Goal: Task Accomplishment & Management: Manage account settings

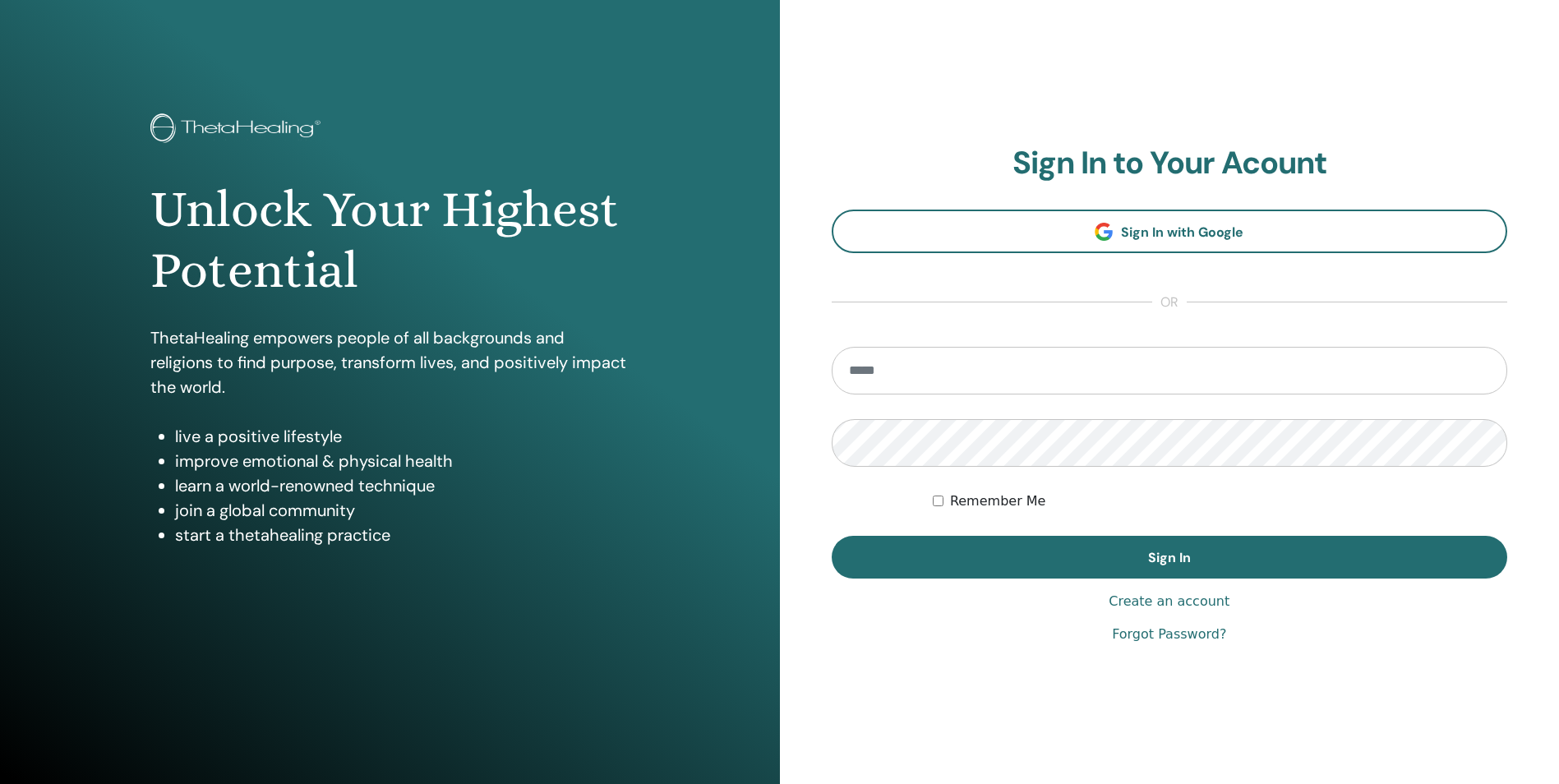
click at [1011, 384] on input "email" at bounding box center [1170, 371] width 676 height 48
type input "**********"
click at [1487, 477] on form "**********" at bounding box center [1170, 463] width 676 height 231
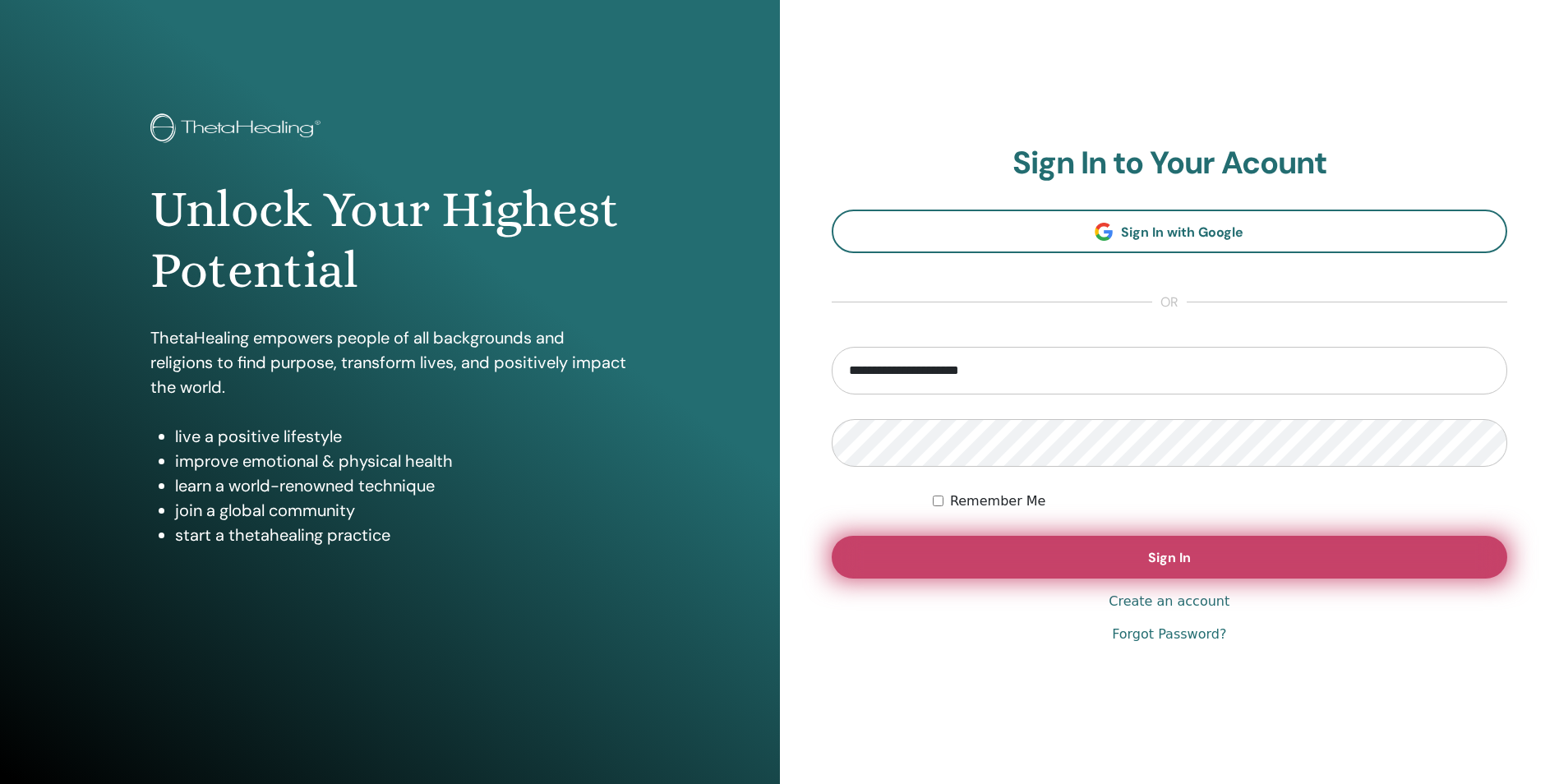
click at [1276, 552] on button "Sign In" at bounding box center [1170, 557] width 676 height 43
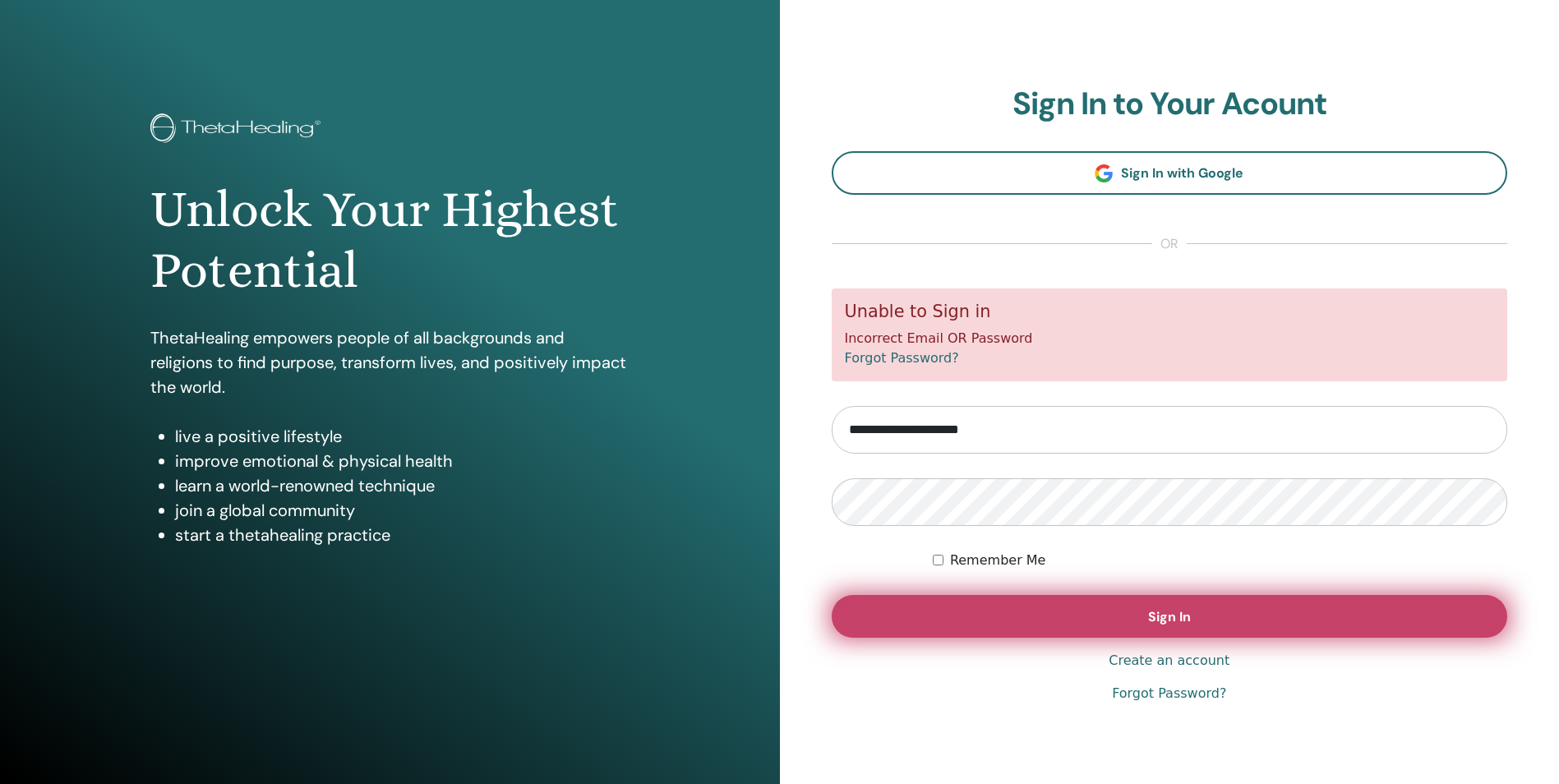
click at [1193, 622] on button "Sign In" at bounding box center [1170, 616] width 676 height 43
click at [990, 610] on button "Sign In" at bounding box center [1170, 616] width 676 height 43
click at [1044, 614] on button "Sign In" at bounding box center [1170, 616] width 676 height 43
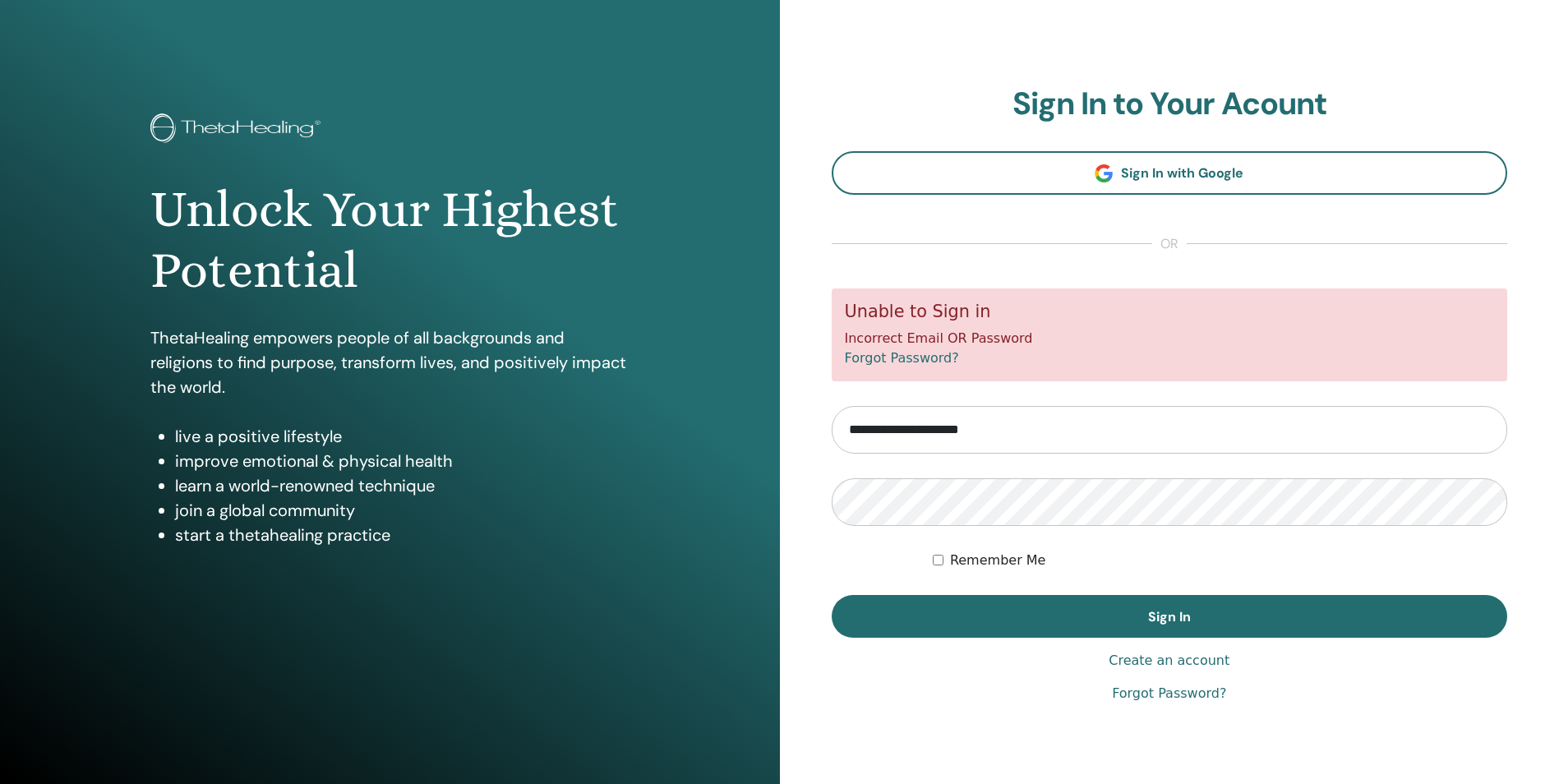
click at [1167, 695] on link "Forgot Password?" at bounding box center [1169, 694] width 114 height 20
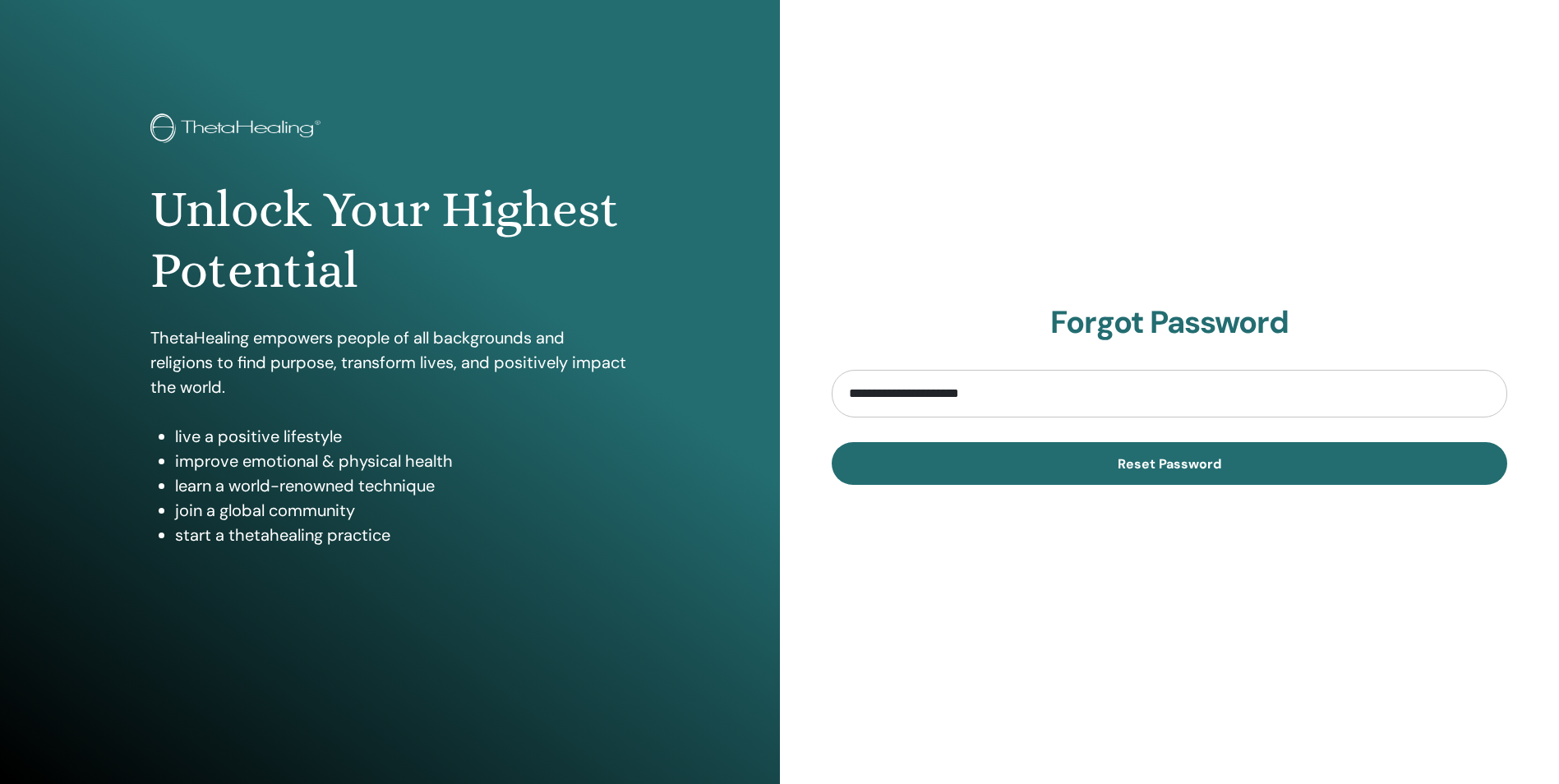
click at [1133, 555] on div "**********" at bounding box center [1169, 394] width 780 height 789
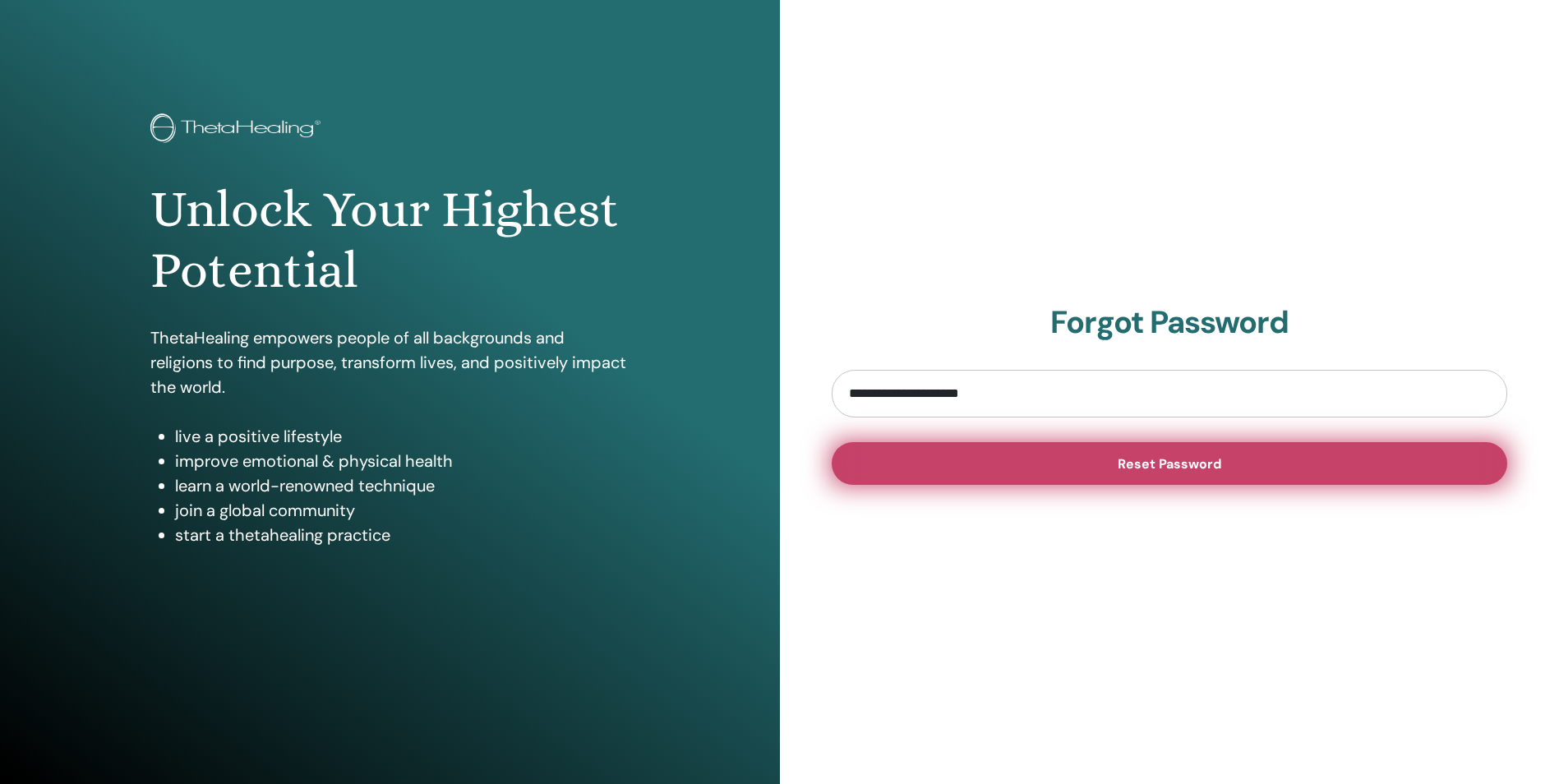
click at [1115, 471] on button "Reset Password" at bounding box center [1170, 463] width 676 height 43
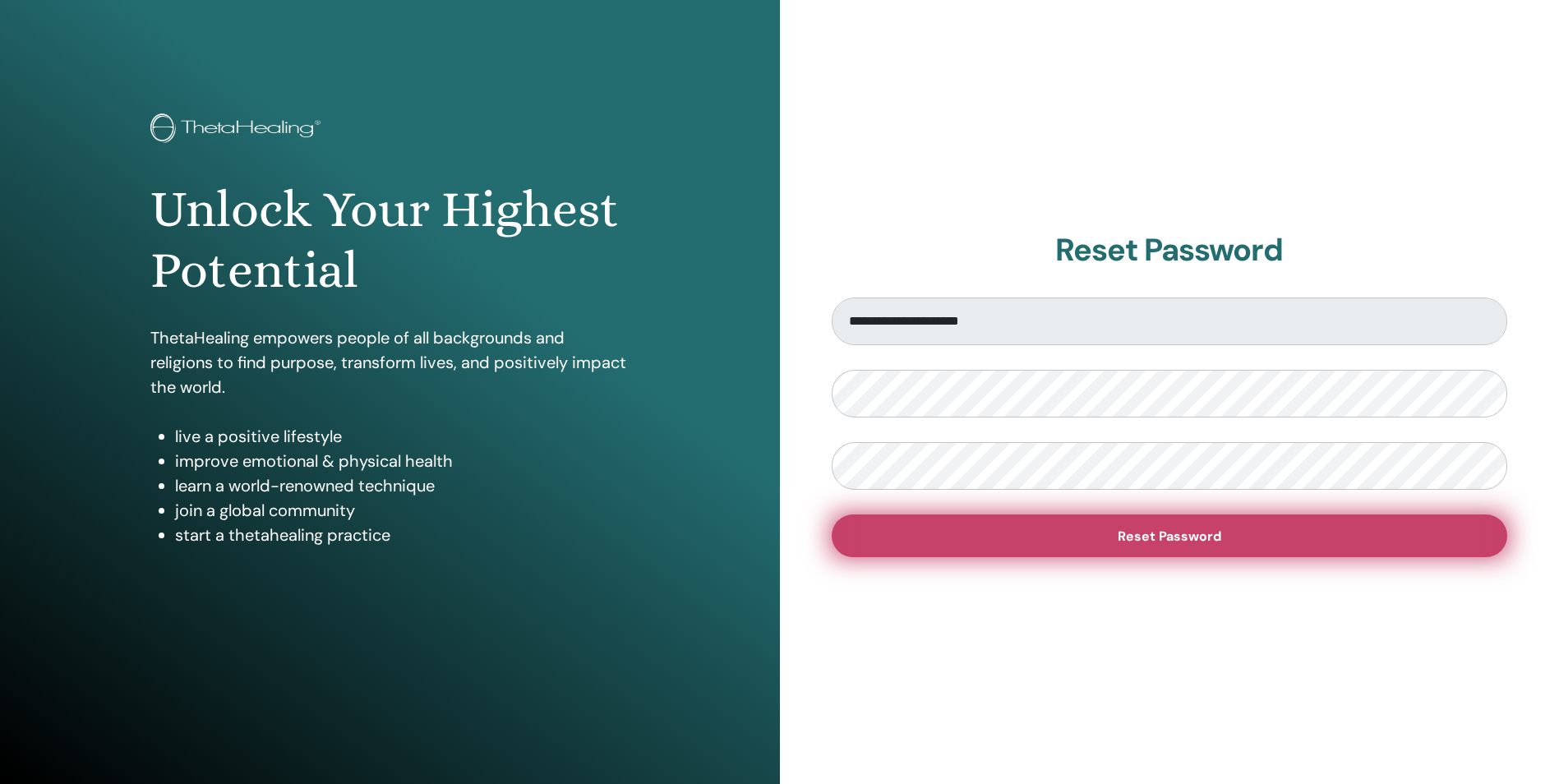
click at [1195, 534] on span "Reset Password" at bounding box center [1169, 535] width 104 height 17
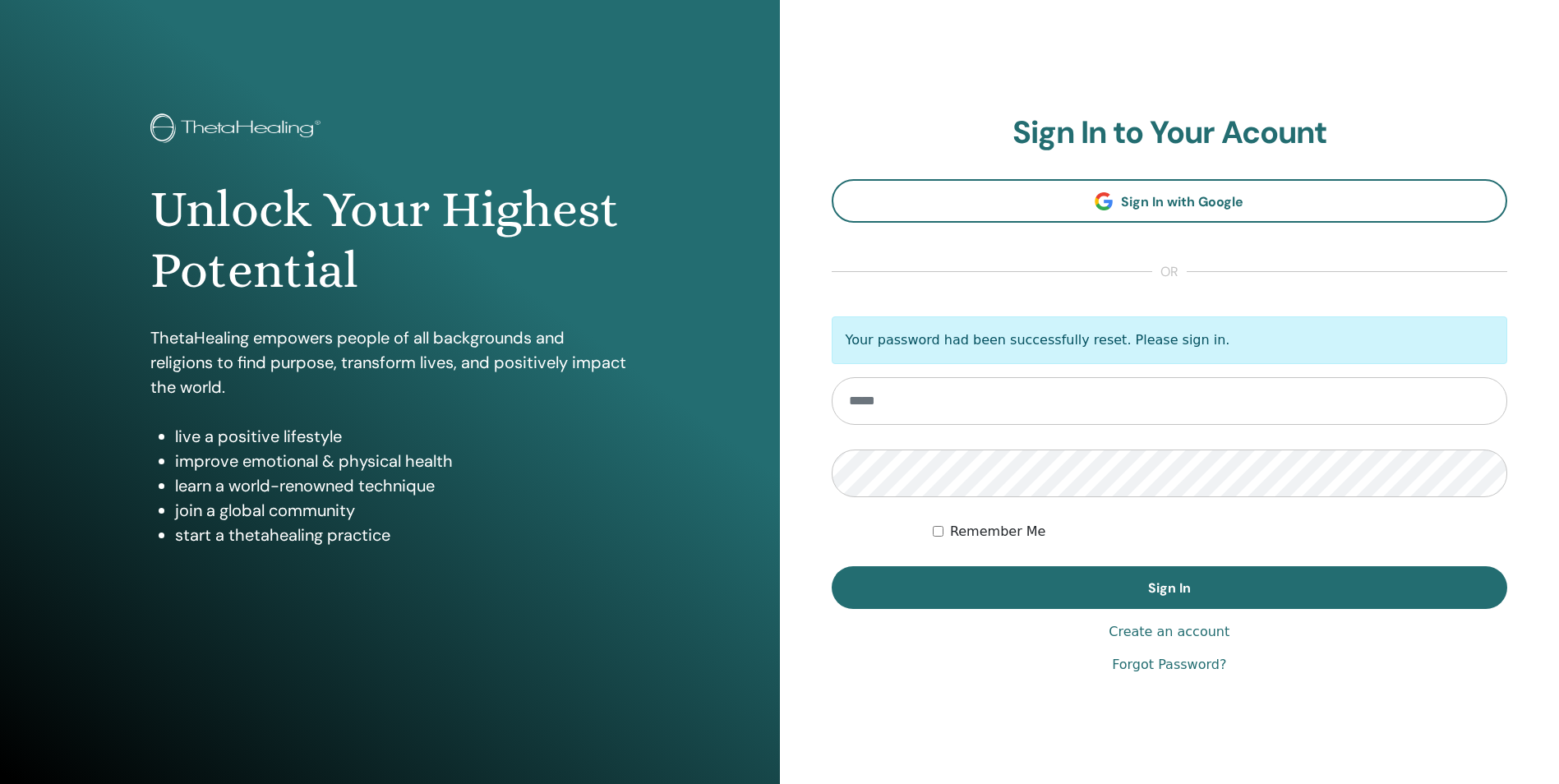
click at [1024, 401] on input "email" at bounding box center [1170, 401] width 676 height 48
type input "**********"
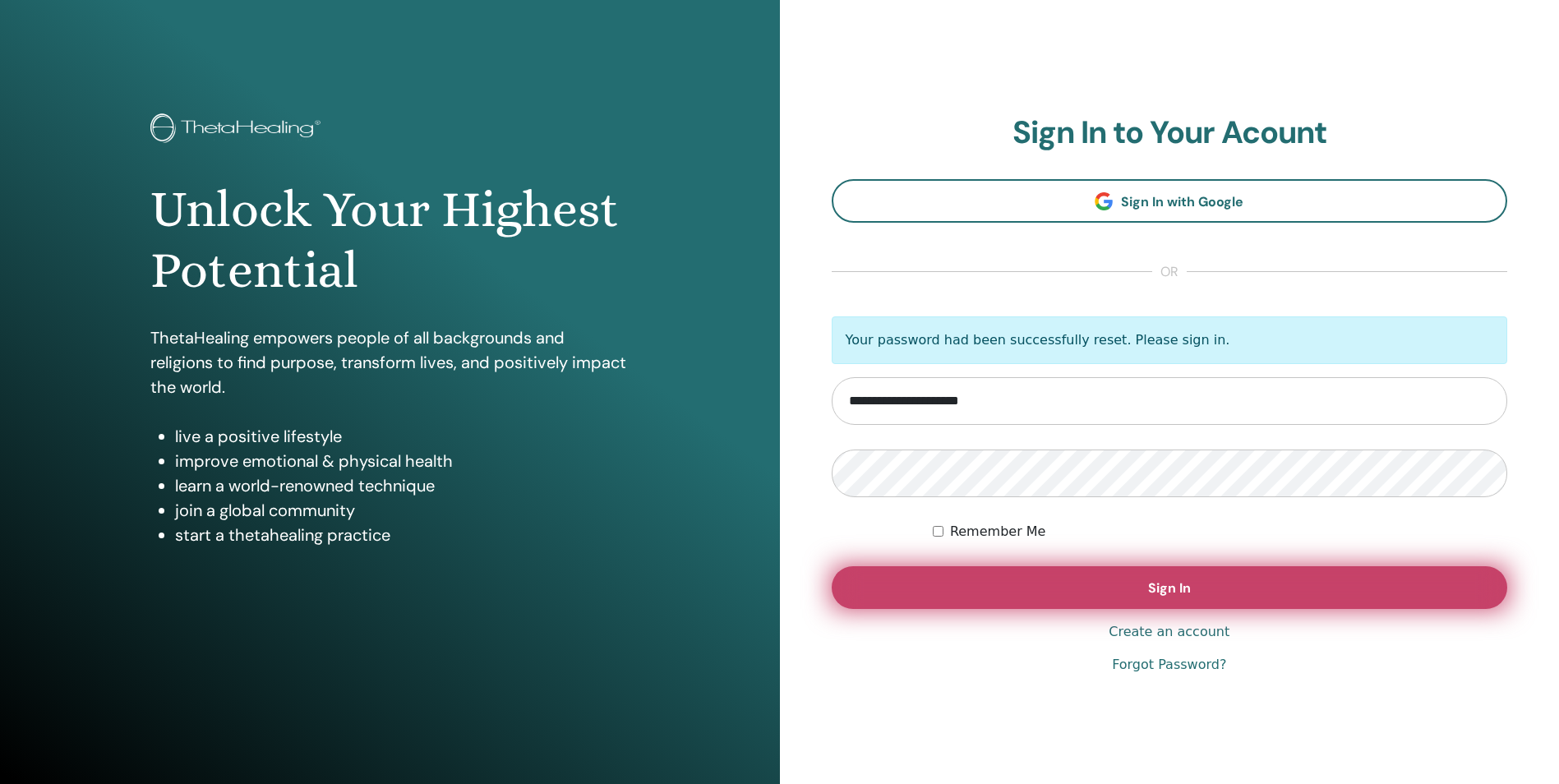
click at [1146, 589] on button "Sign In" at bounding box center [1170, 587] width 676 height 43
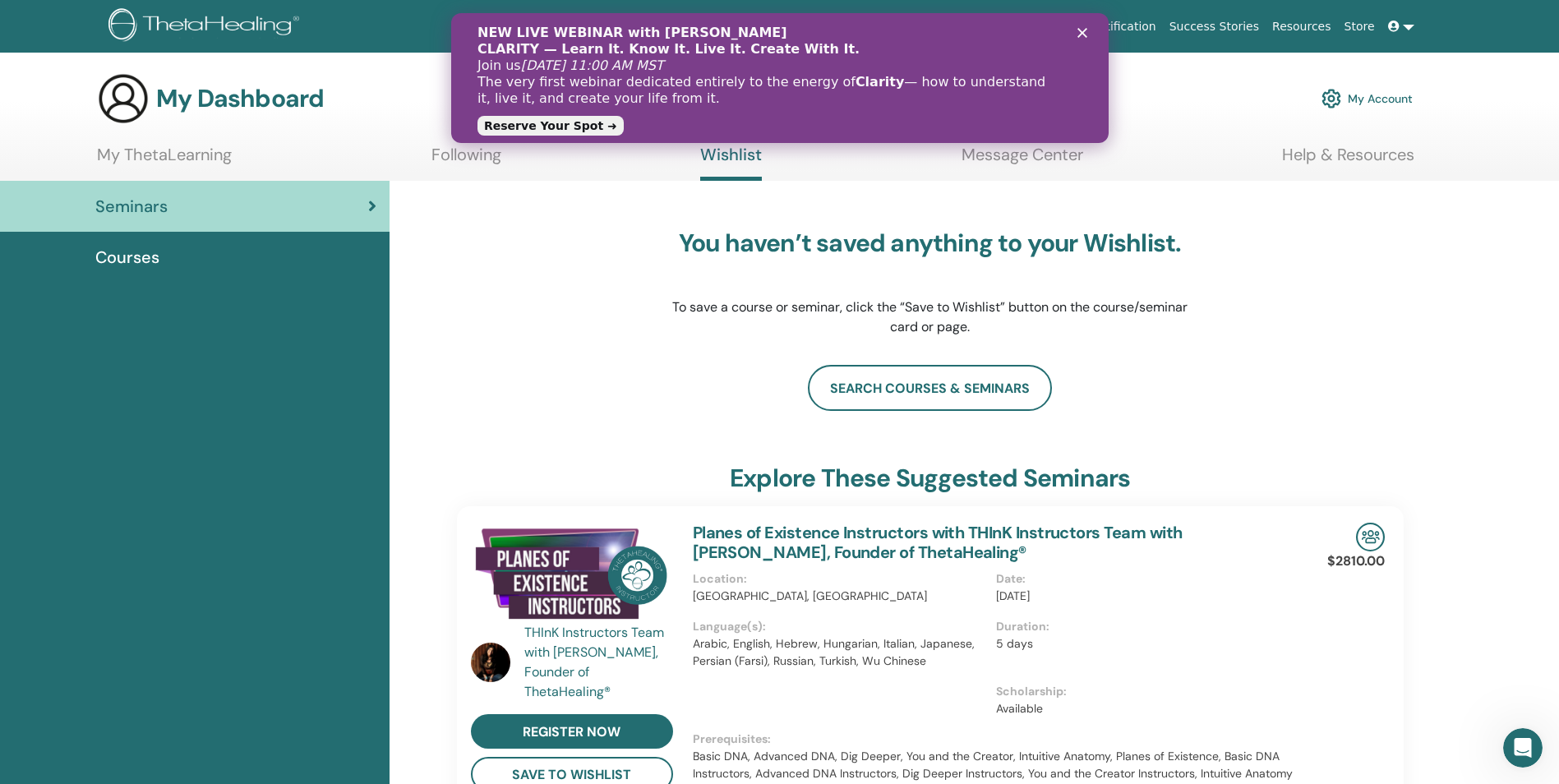
click at [1085, 31] on icon "Schließen" at bounding box center [1082, 33] width 10 height 10
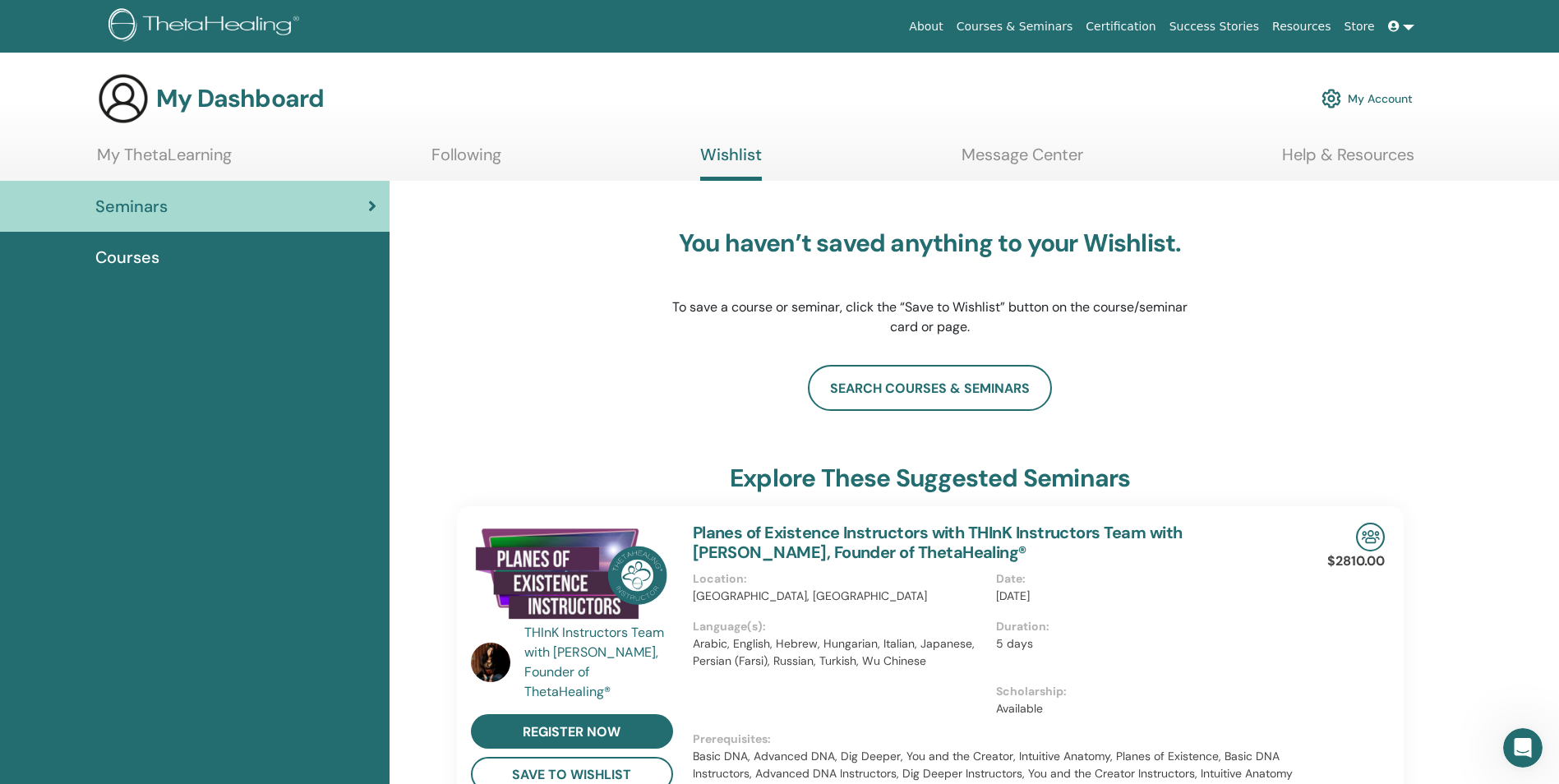
click at [208, 155] on link "My ThetaLearning" at bounding box center [164, 160] width 135 height 32
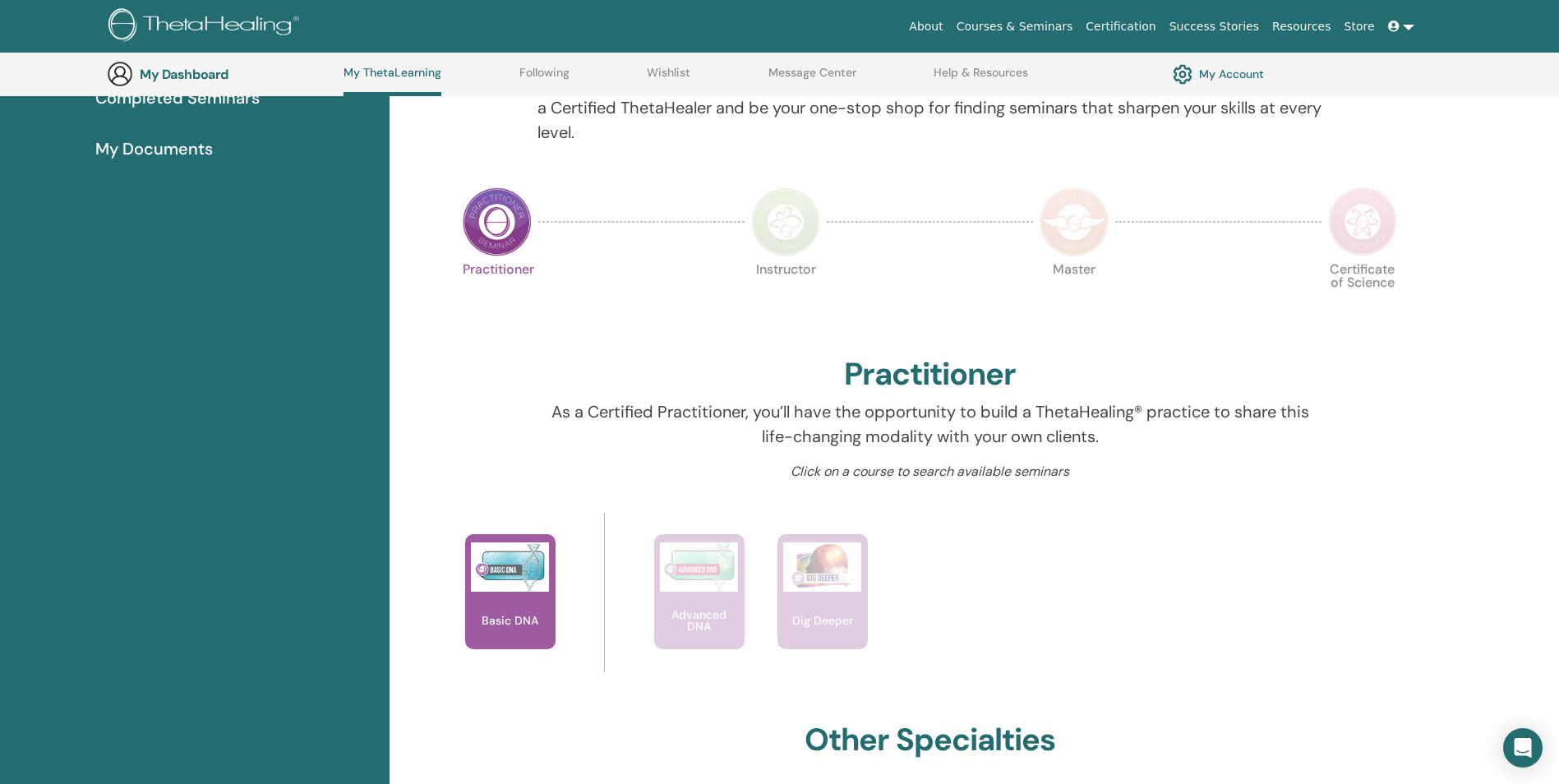
scroll to position [455, 0]
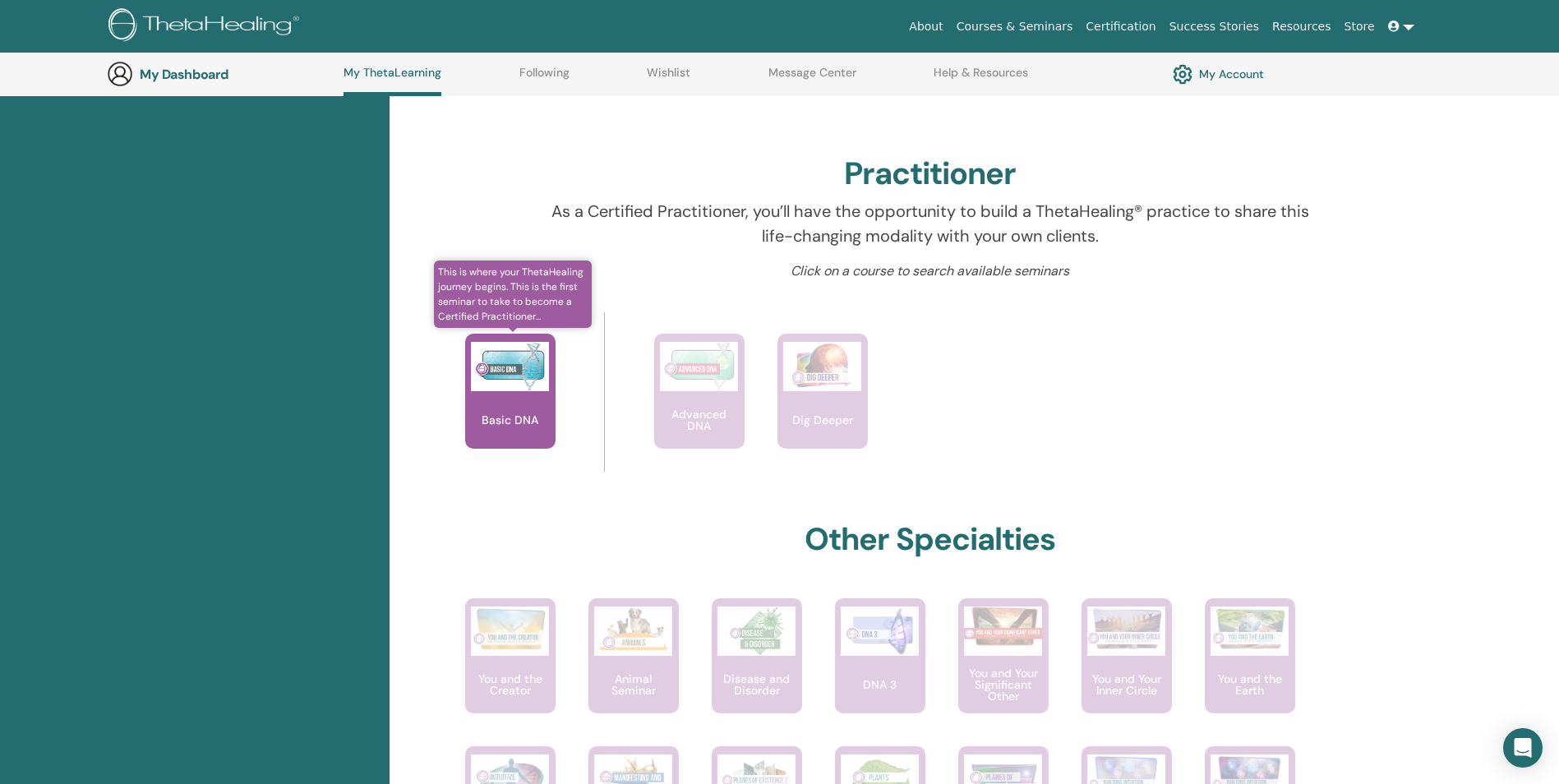
click at [532, 375] on img at bounding box center [510, 366] width 78 height 50
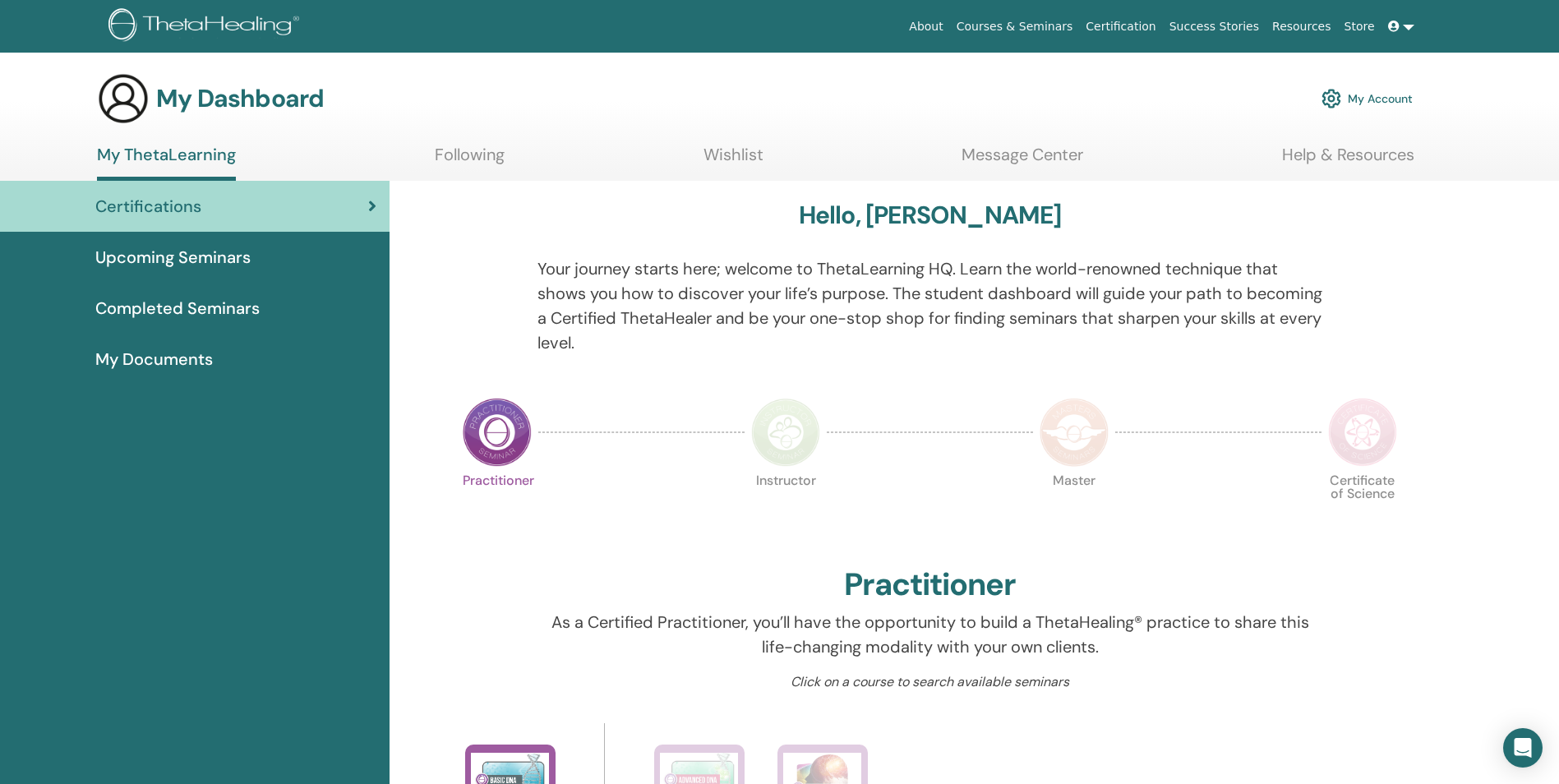
click at [127, 257] on span "Upcoming Seminars" at bounding box center [173, 257] width 156 height 24
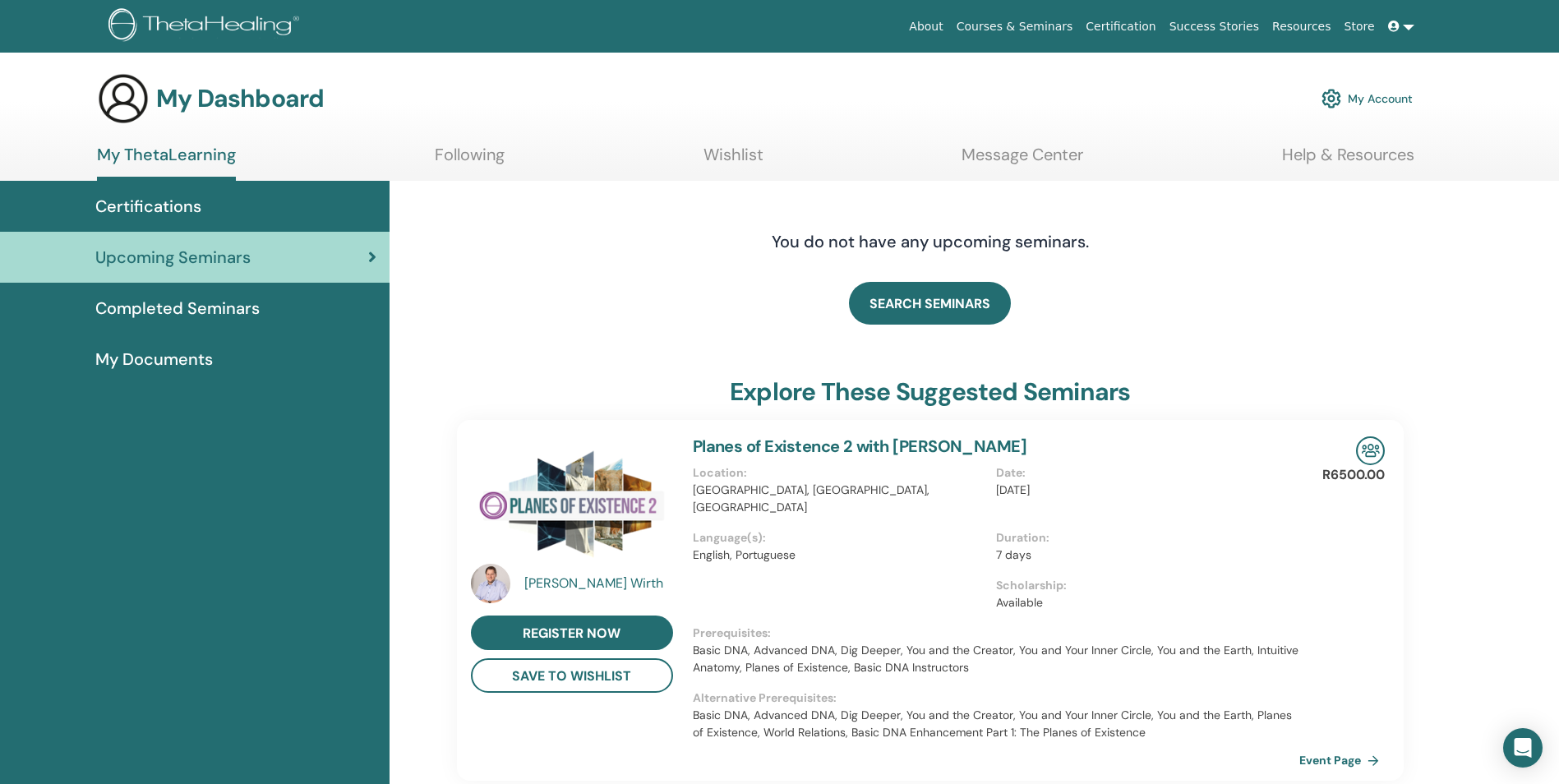
click at [193, 312] on span "Completed Seminars" at bounding box center [177, 307] width 165 height 24
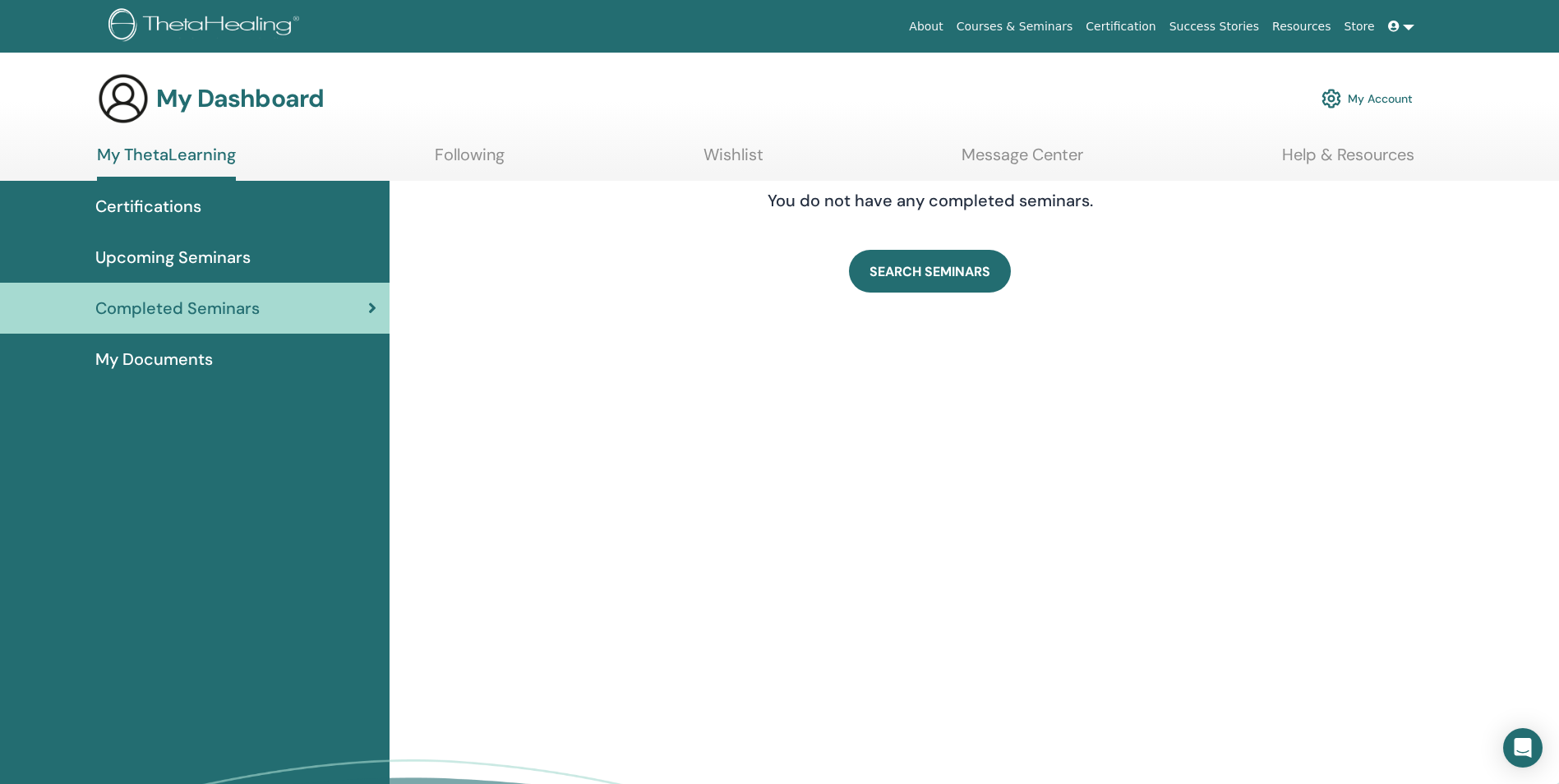
click at [214, 202] on div "Certifications" at bounding box center [195, 205] width 364 height 24
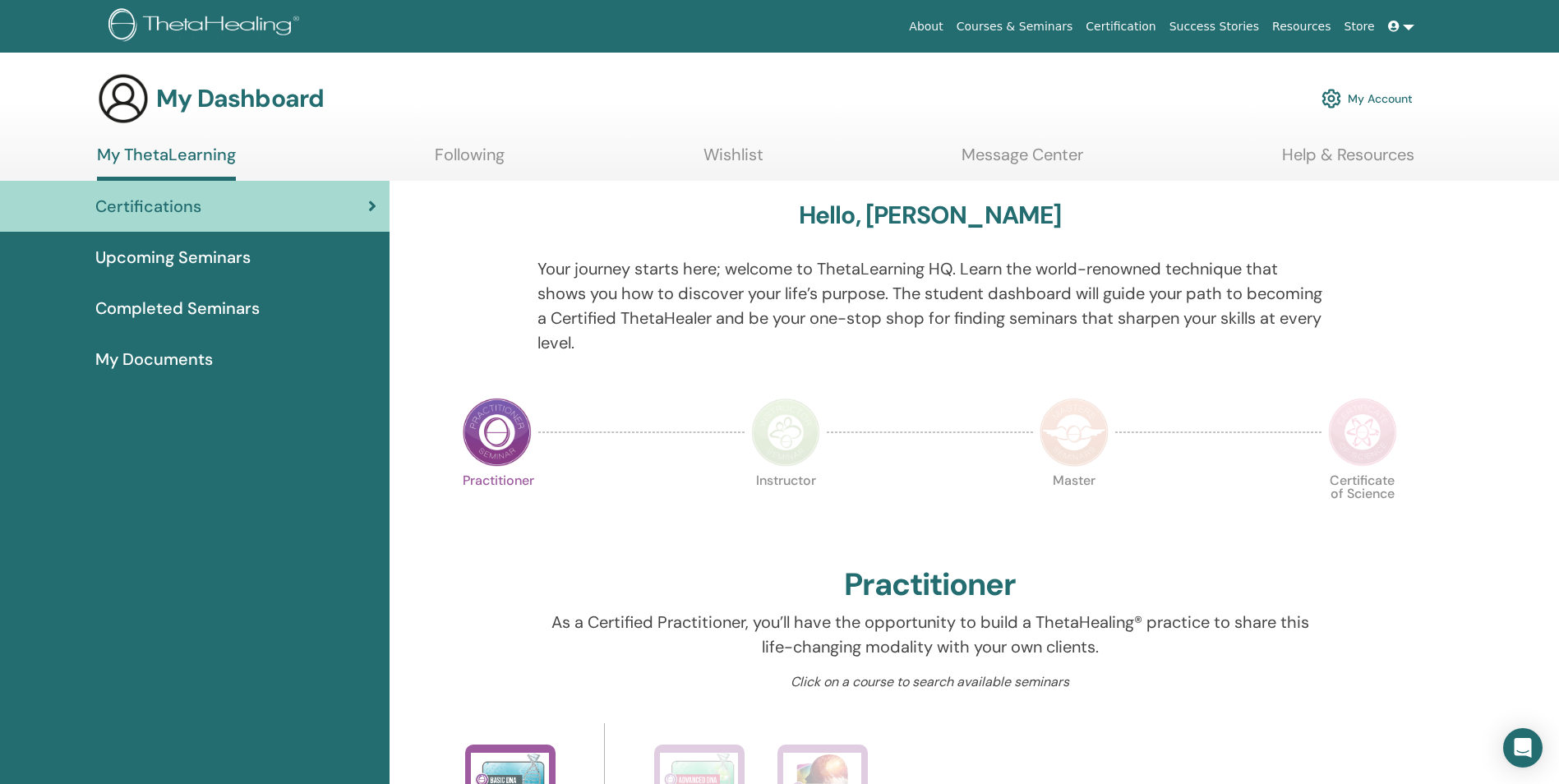
click at [453, 161] on link "Following" at bounding box center [469, 160] width 70 height 32
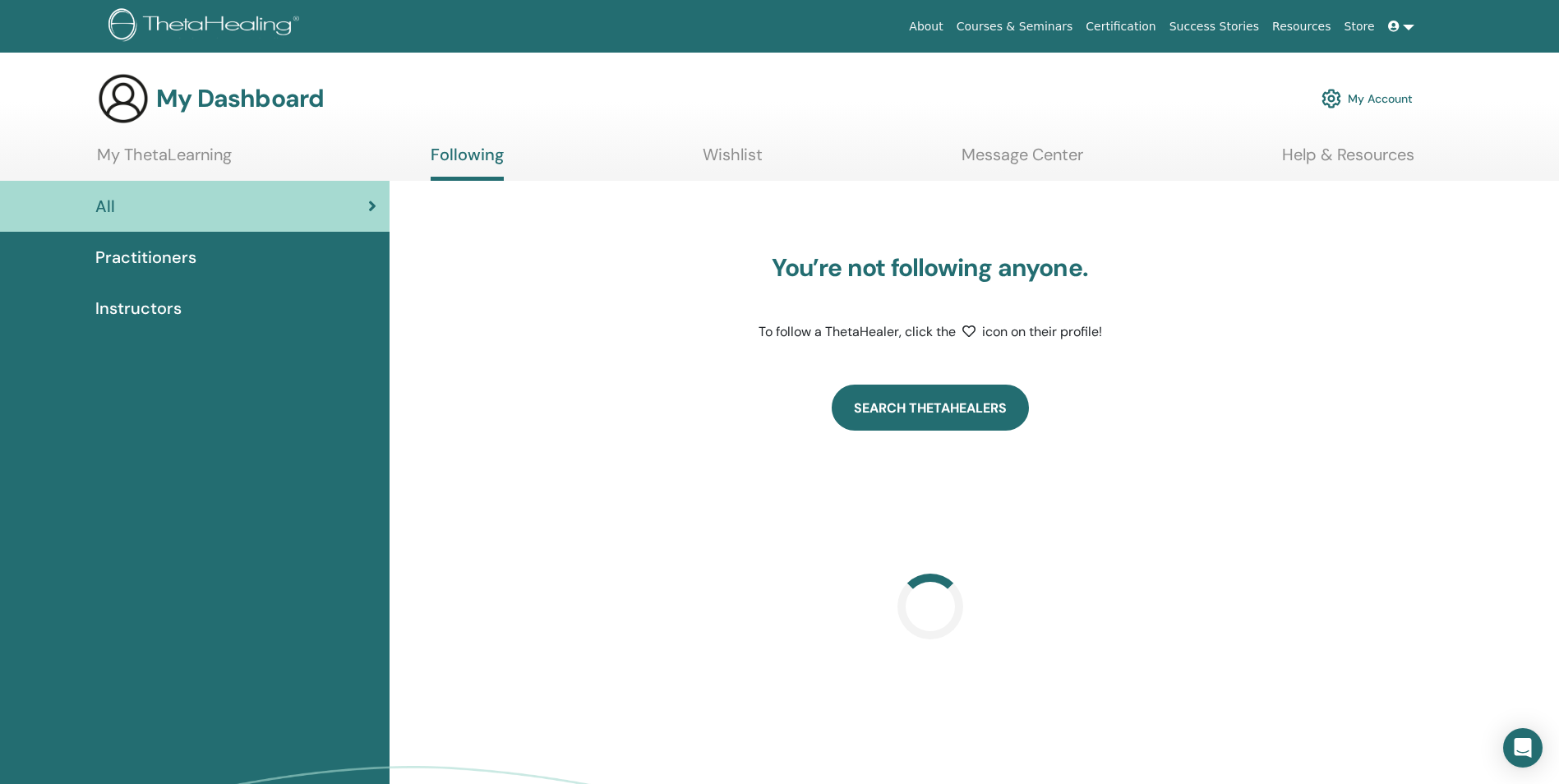
click at [971, 408] on link "Search ThetaHealers" at bounding box center [931, 407] width 197 height 46
